Goal: Check status: Check status

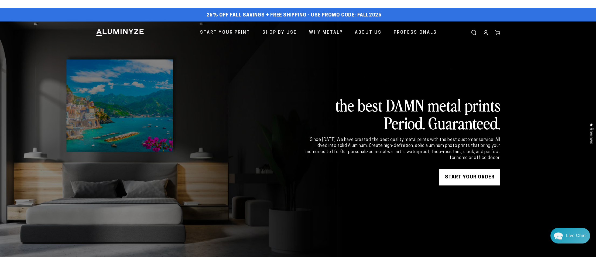
click at [487, 32] on icon at bounding box center [485, 32] width 5 height 5
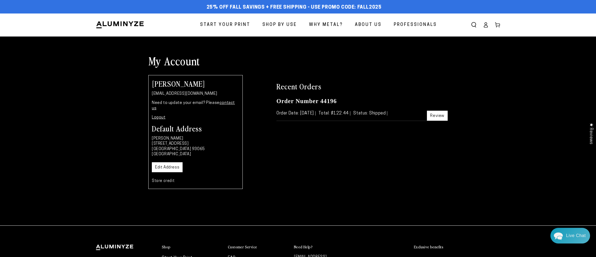
click at [311, 106] on div "Order Number 44196 Order Date: Aug 23, 2023 Total: $122.44 Status: Shipped Revi…" at bounding box center [361, 109] width 171 height 24
click at [435, 114] on link "Review" at bounding box center [437, 115] width 21 height 10
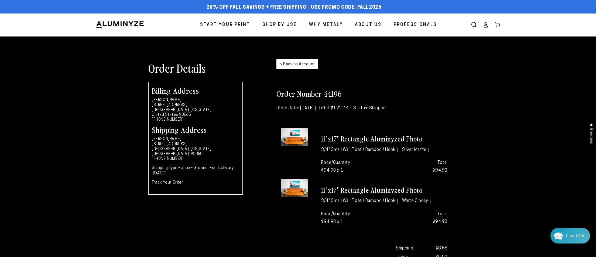
click at [486, 77] on div "Order Details < Back to Account Billing Address Daniel Rice 1853 Candle Pine La…" at bounding box center [298, 171] width 596 height 235
click at [307, 64] on link "< Back to Account" at bounding box center [297, 64] width 42 height 10
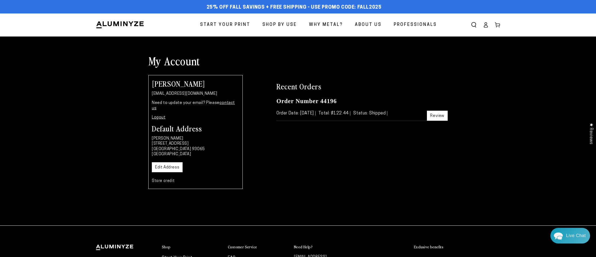
click at [101, 189] on div "My Account [PERSON_NAME] [EMAIL_ADDRESS][DOMAIN_NAME] Need to update your email…" at bounding box center [298, 131] width 596 height 154
